Goal: Book appointment/travel/reservation

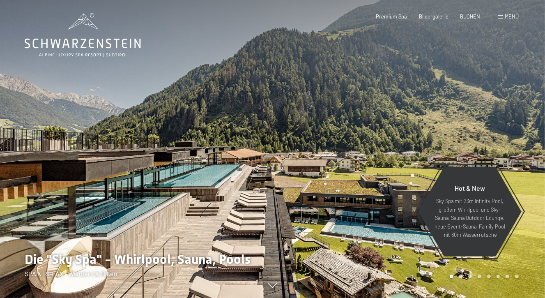
click at [508, 15] on span "Menü" at bounding box center [512, 16] width 14 height 7
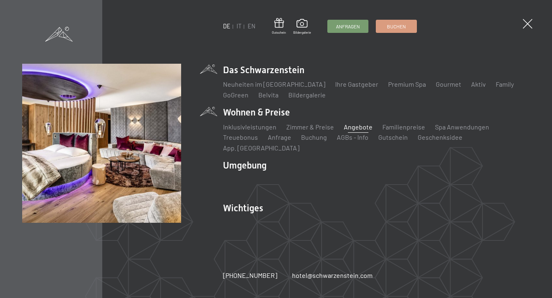
click at [352, 131] on link "Angebote" at bounding box center [358, 127] width 29 height 8
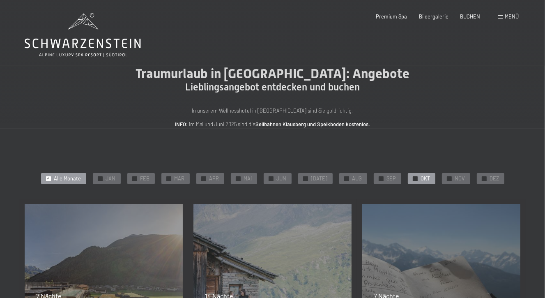
click at [413, 178] on div at bounding box center [415, 178] width 5 height 5
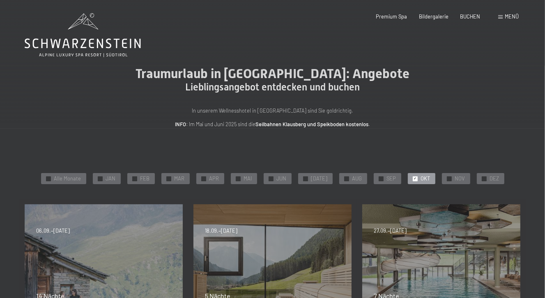
click at [513, 16] on span "Menü" at bounding box center [512, 16] width 14 height 7
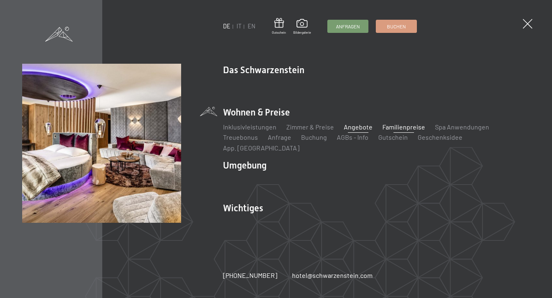
click at [407, 131] on link "Familienpreise" at bounding box center [403, 127] width 43 height 8
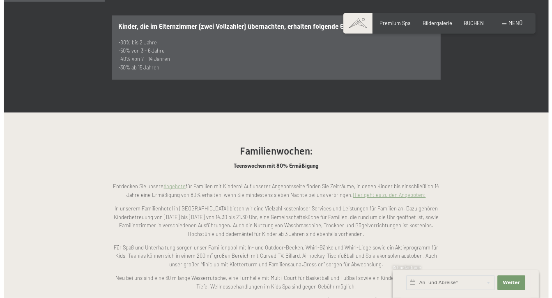
scroll to position [520, 0]
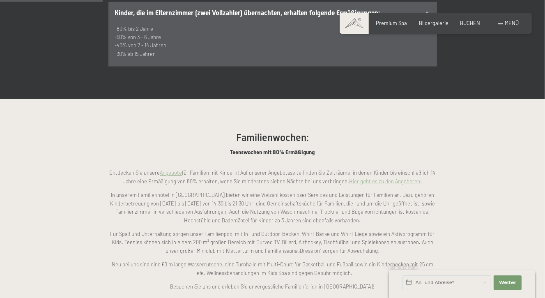
click at [507, 20] on div "Buchen Anfragen Premium Spa Bildergalerie BUCHEN Menü DE IT EN Gutschein Bilder…" at bounding box center [436, 23] width 166 height 7
click at [507, 21] on span "Menü" at bounding box center [512, 23] width 14 height 7
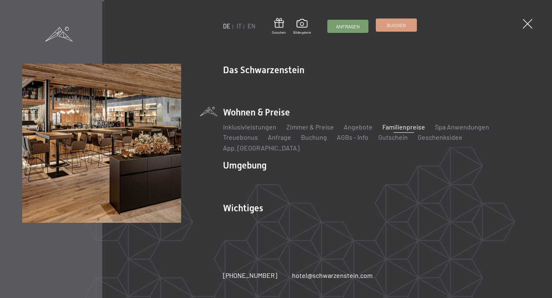
click at [402, 24] on span "Buchen" at bounding box center [396, 25] width 19 height 7
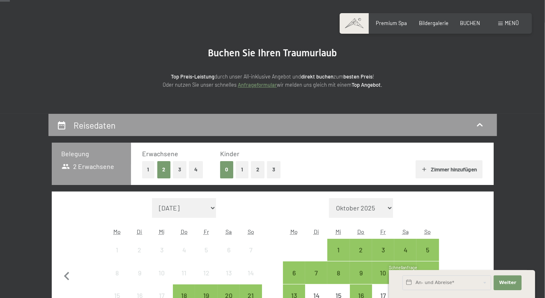
scroll to position [43, 0]
click at [249, 167] on div "0 1 2 3" at bounding box center [250, 169] width 60 height 17
click at [256, 168] on button "2" at bounding box center [258, 169] width 14 height 17
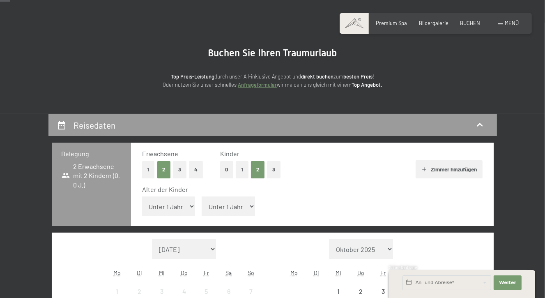
click at [142, 196] on select "Unter 1 Jahr 1 Jahr 2 Jahre 3 Jahre 4 Jahre 5 Jahre 6 Jahre 7 Jahre 8 Jahre 9 J…" at bounding box center [168, 206] width 53 height 20
select select "6"
click option "6 Jahre" at bounding box center [0, 0] width 0 height 0
click at [202, 196] on select "Unter 1 Jahr 1 Jahr 2 Jahre 3 Jahre 4 Jahre 5 Jahre 6 Jahre 7 Jahre 8 Jahre 9 J…" at bounding box center [228, 206] width 53 height 20
select select "4"
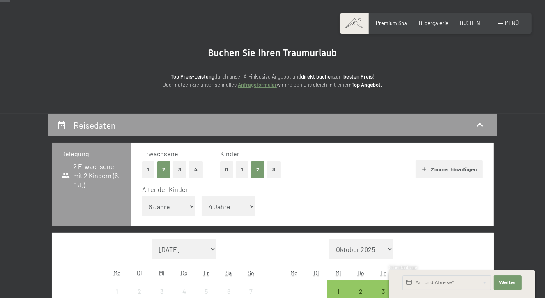
click option "4 Jahre" at bounding box center [0, 0] width 0 height 0
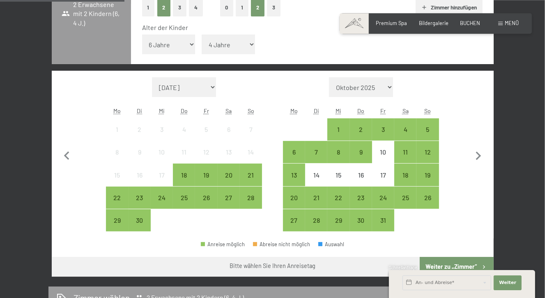
scroll to position [217, 0]
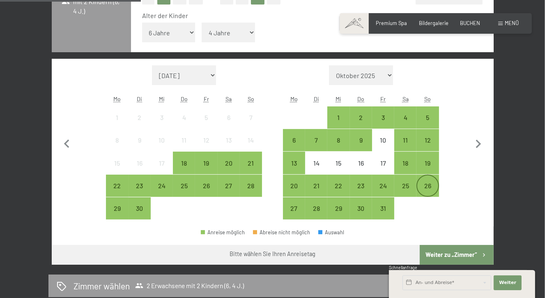
click at [426, 186] on div "26" at bounding box center [427, 192] width 21 height 21
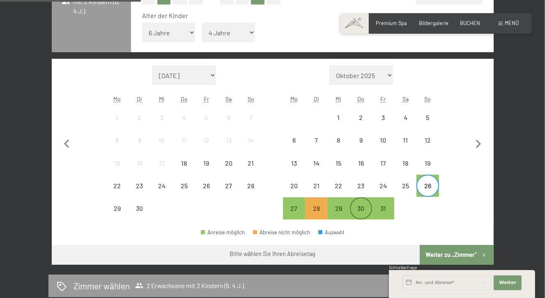
click at [359, 211] on div "30" at bounding box center [361, 215] width 21 height 21
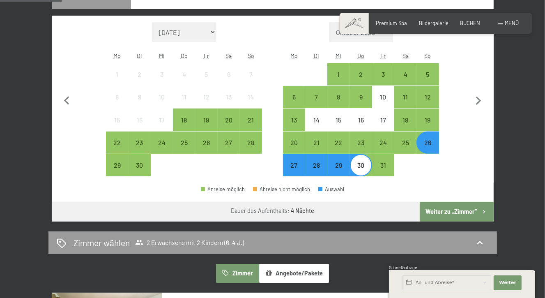
click at [472, 208] on button "Weiter zu „Zimmer“" at bounding box center [456, 212] width 73 height 20
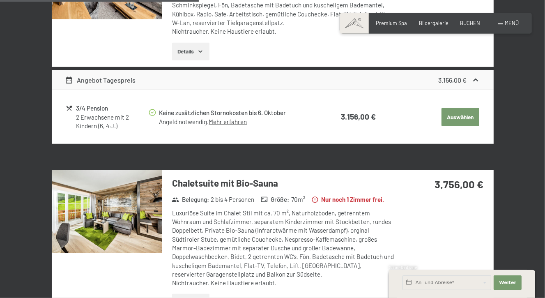
scroll to position [590, 0]
